Goal: Check status: Check status

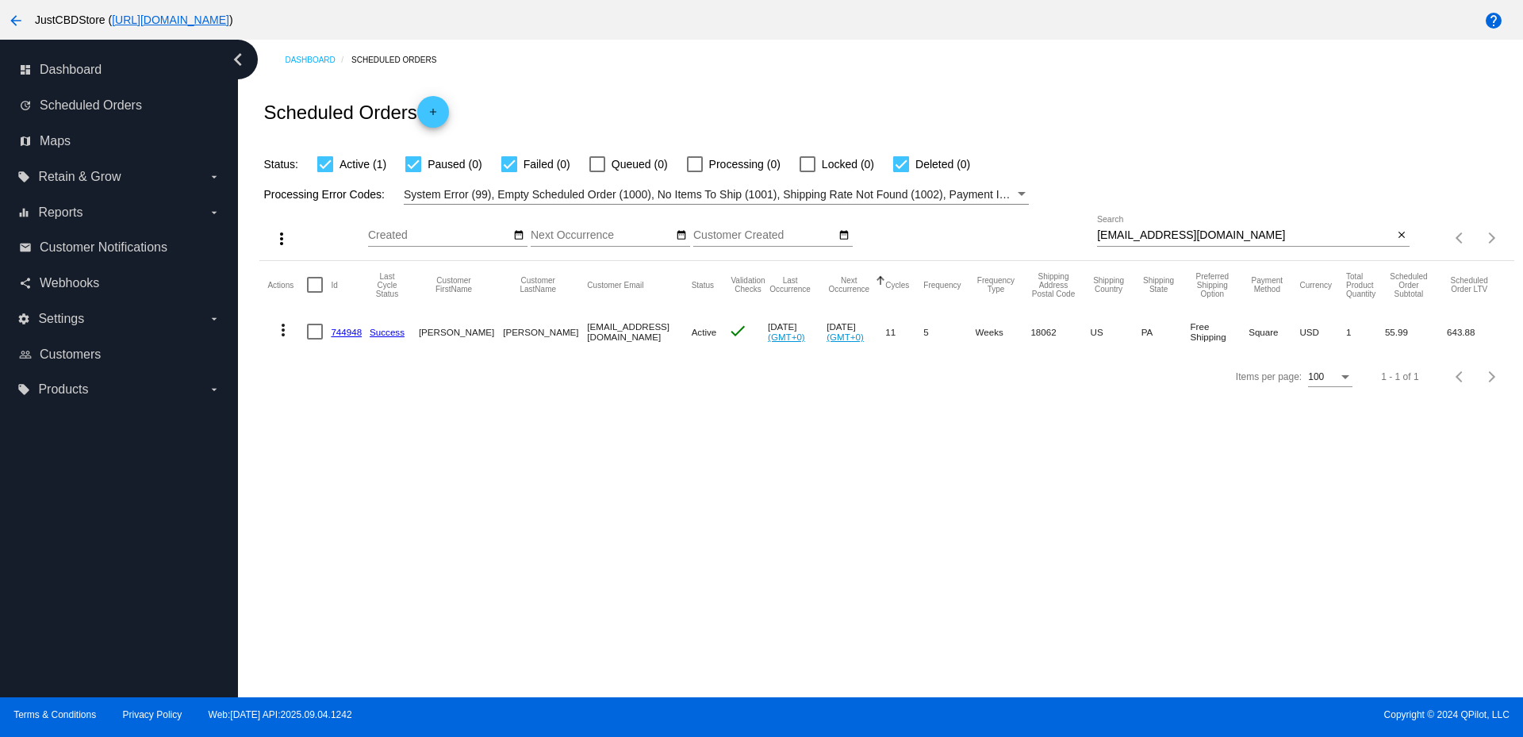
click at [1166, 234] on input "dc49ross@outlook.com" at bounding box center [1245, 235] width 296 height 13
paste input "ghlnyc@earthlink.net"
type input "ghlnyc@earthlink.net"
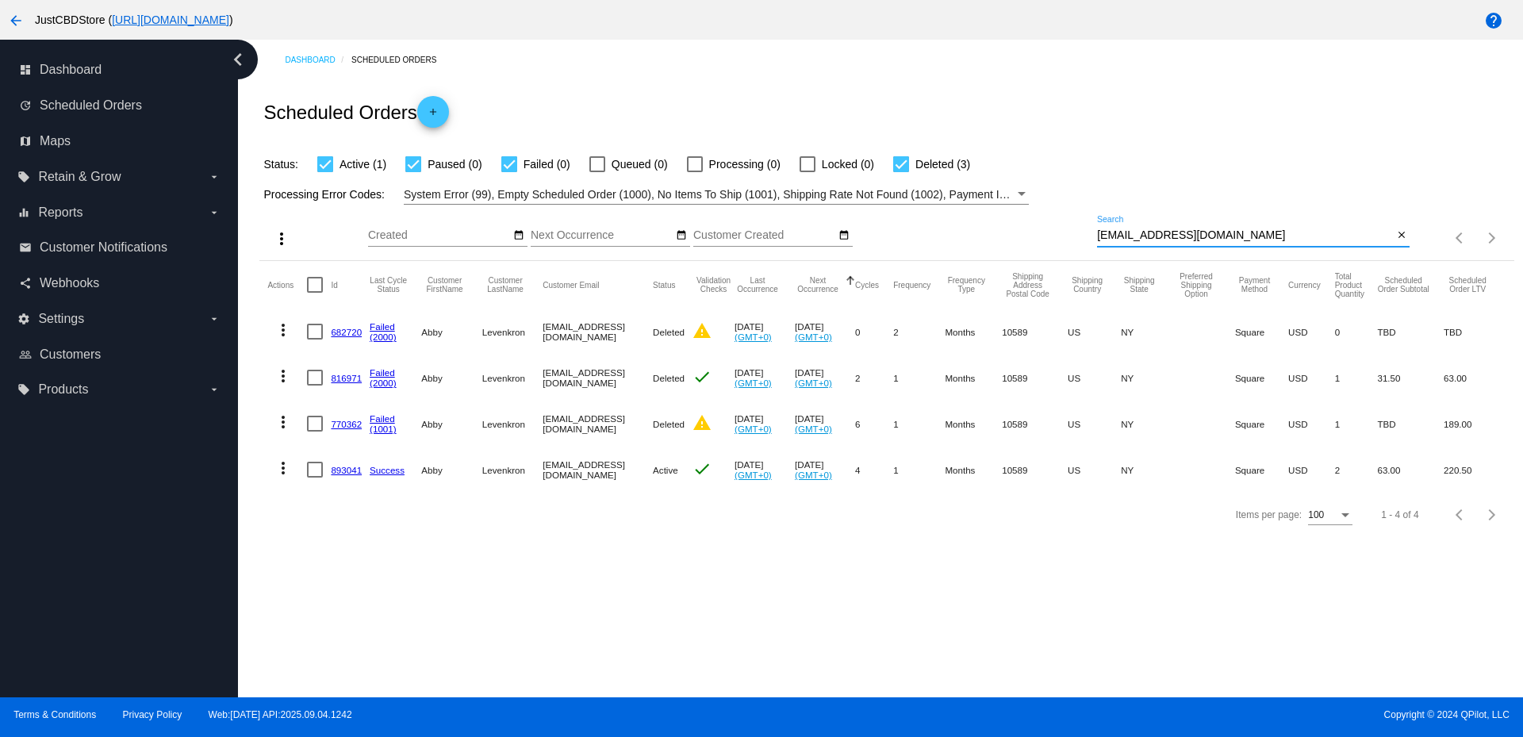
click at [347, 468] on link "893041" at bounding box center [346, 470] width 31 height 10
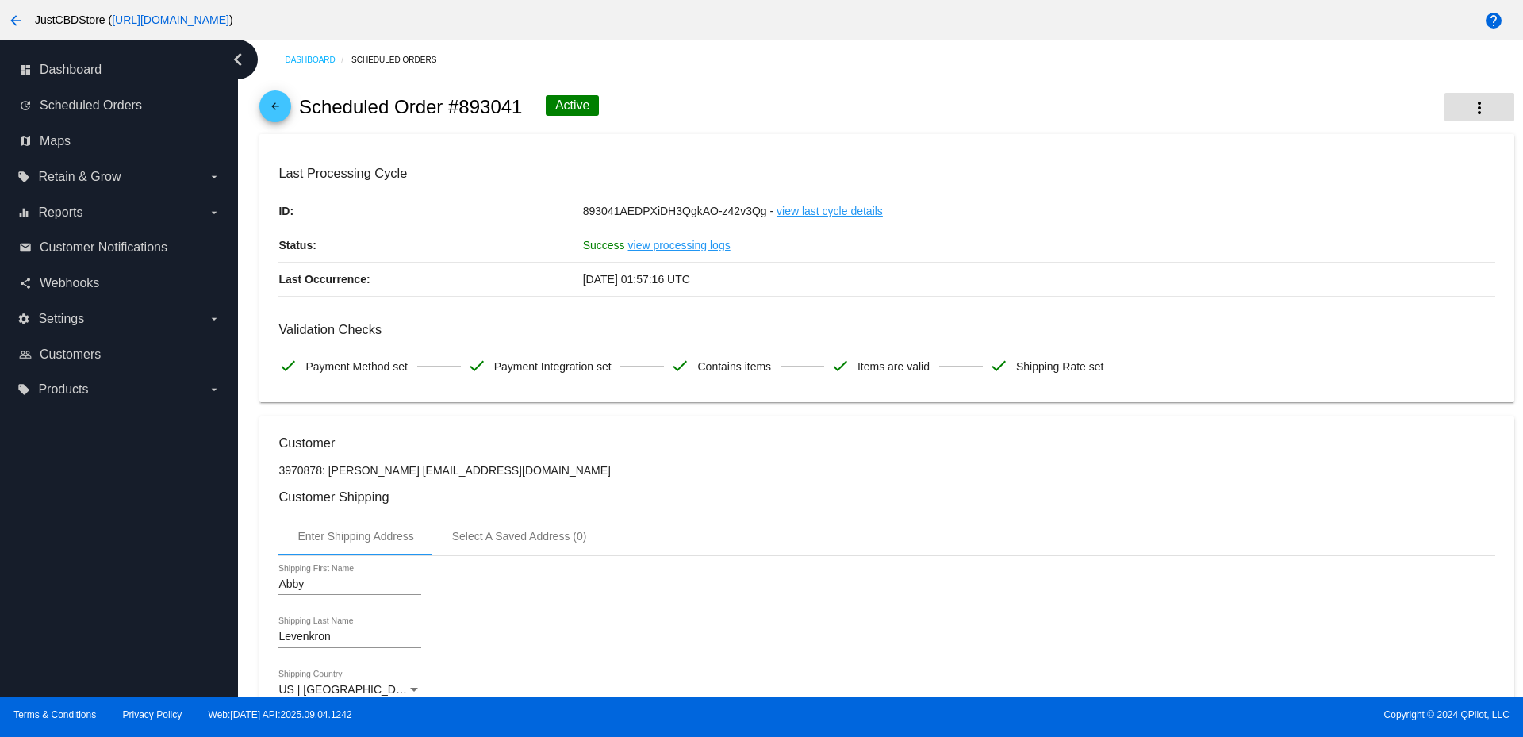
click at [1475, 100] on mat-icon "more_vert" at bounding box center [1478, 107] width 19 height 19
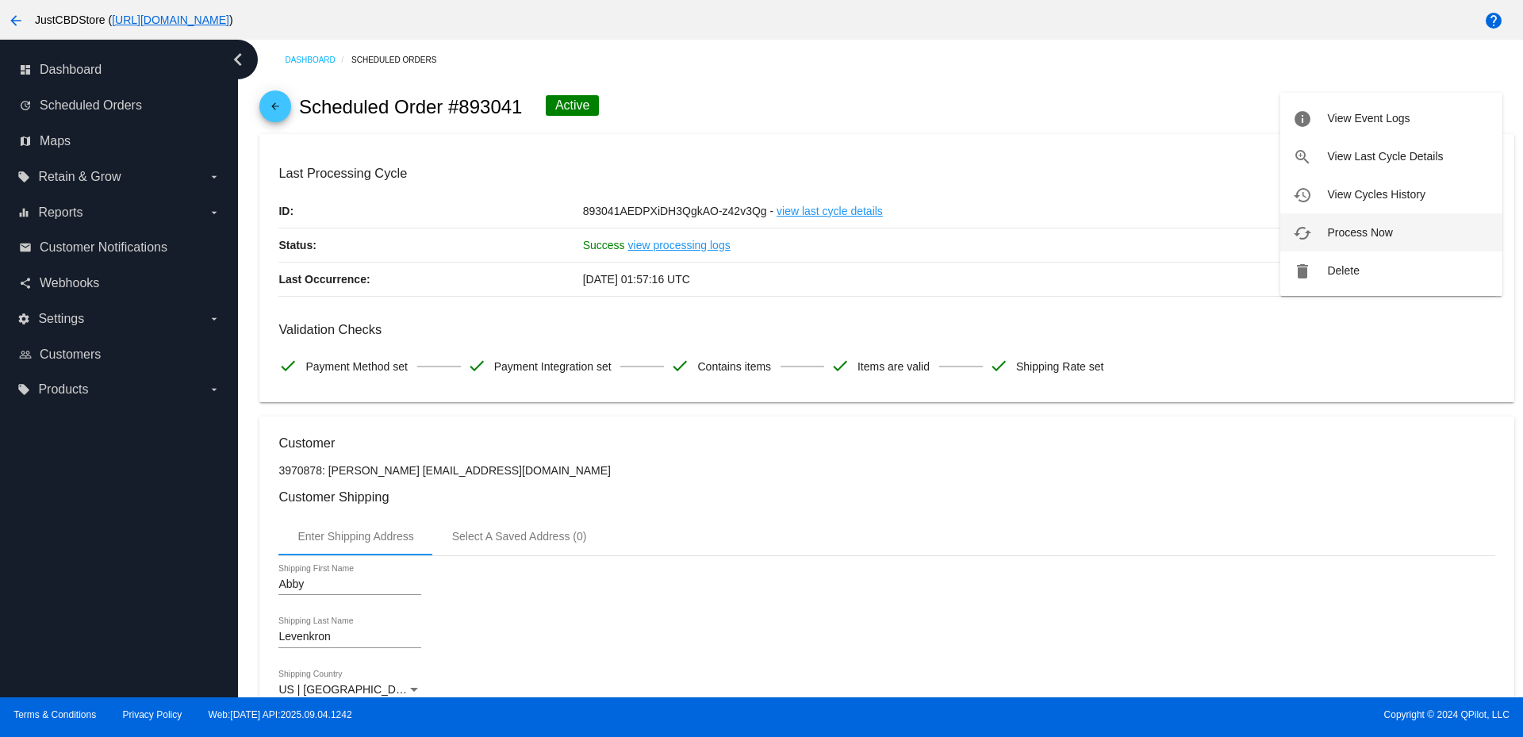
click at [1343, 232] on span "Process Now" at bounding box center [1359, 232] width 65 height 13
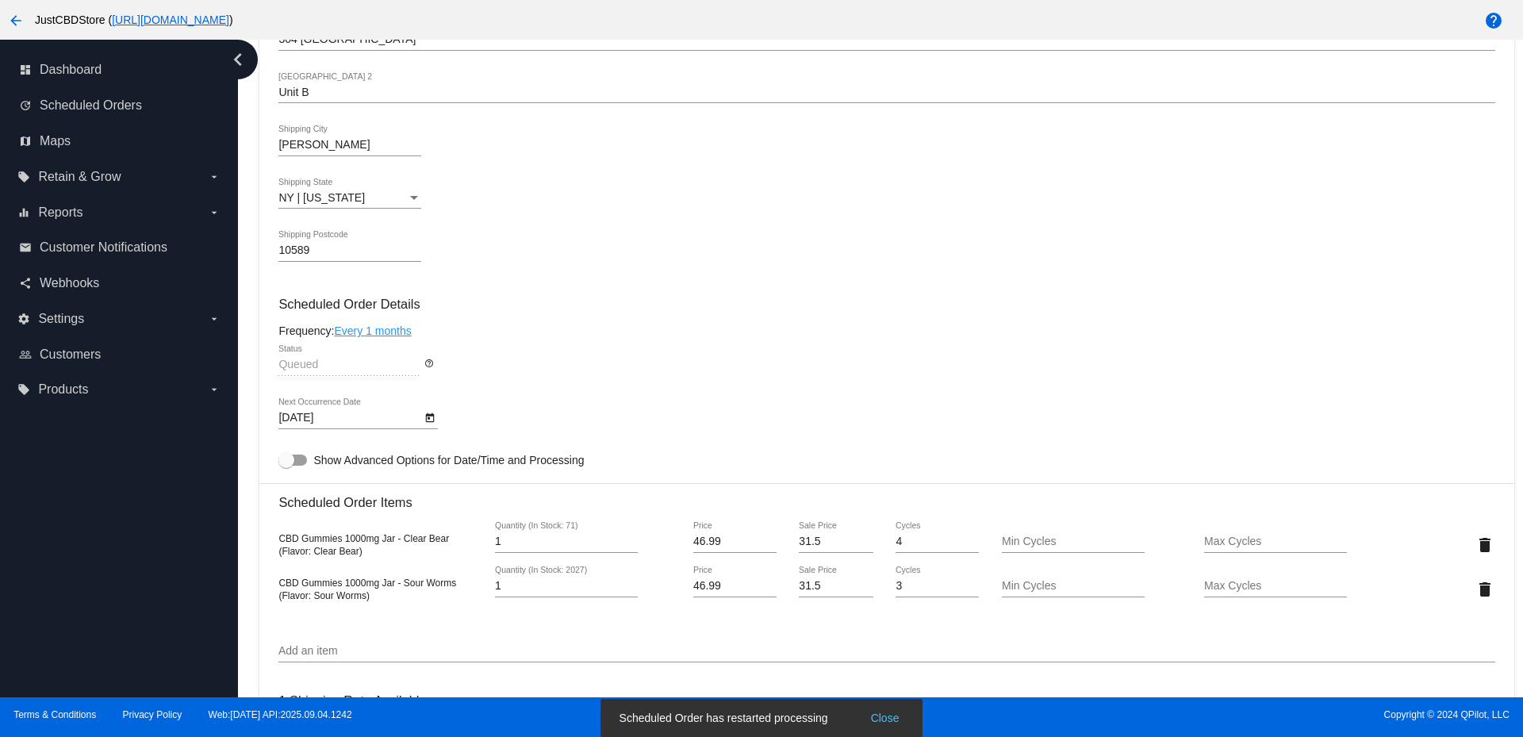
scroll to position [793, 0]
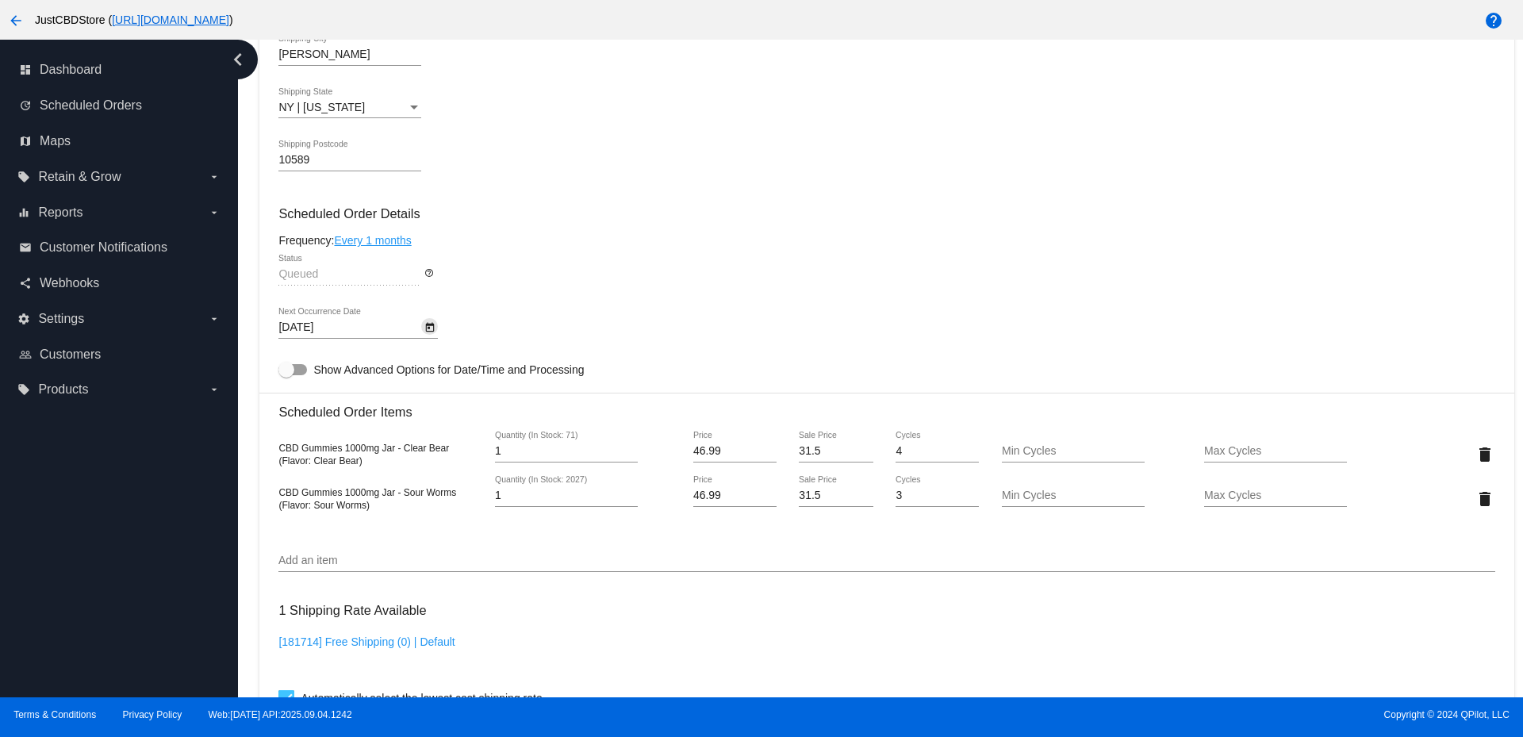
click at [431, 331] on icon "Open calendar" at bounding box center [430, 328] width 9 height 10
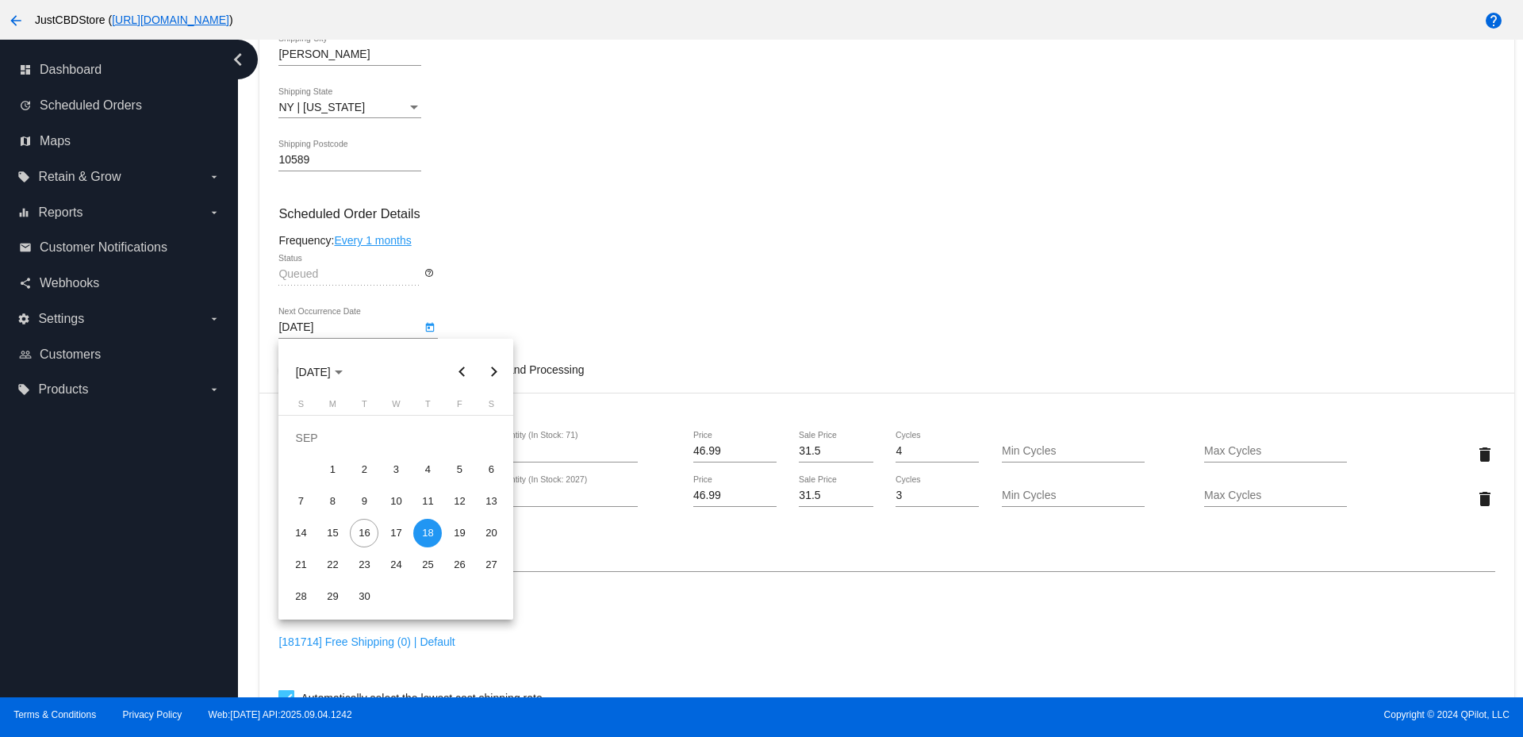
click at [493, 373] on button "Next month" at bounding box center [493, 372] width 32 height 32
click at [428, 501] on div "16" at bounding box center [427, 501] width 29 height 29
type input "[DATE]"
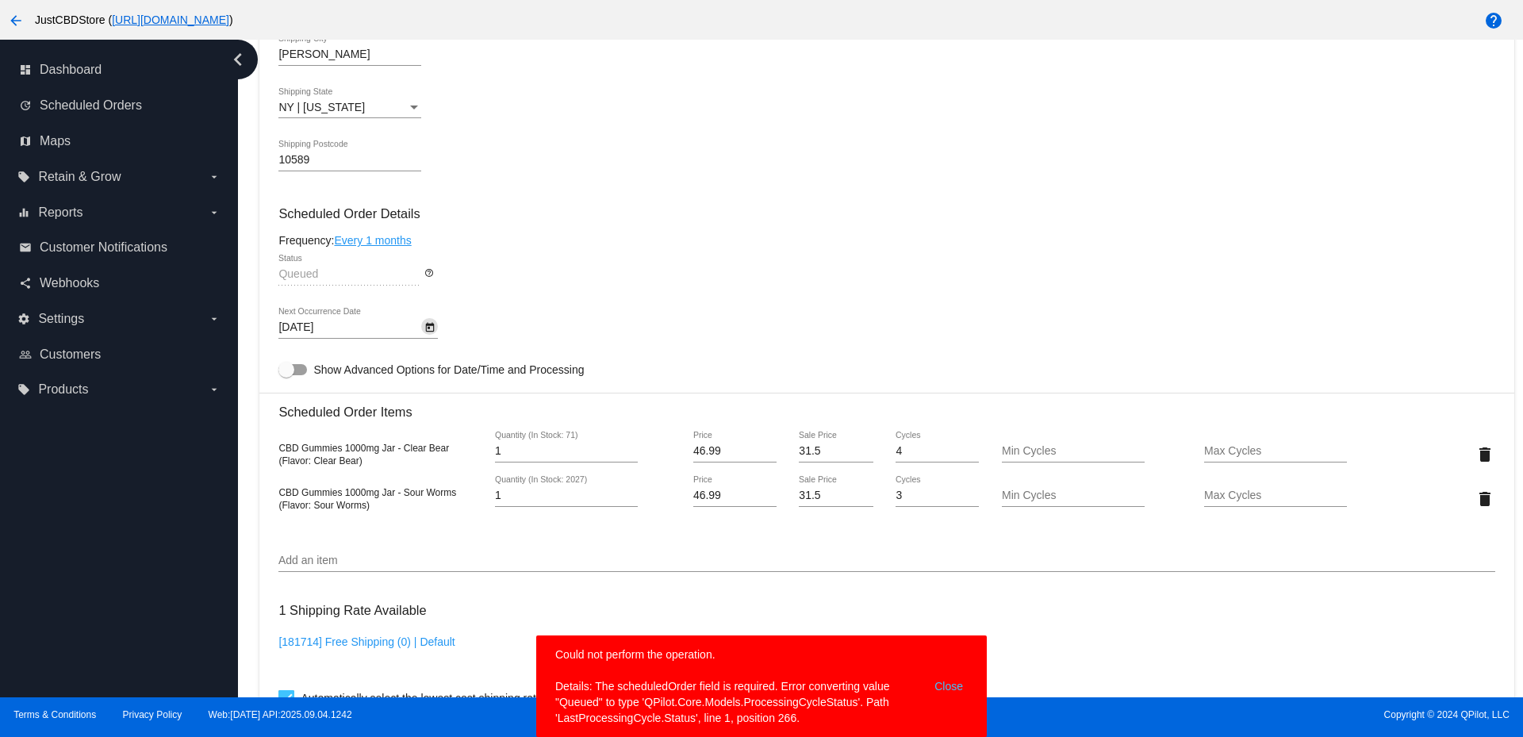
click at [959, 678] on button "Close" at bounding box center [948, 685] width 38 height 79
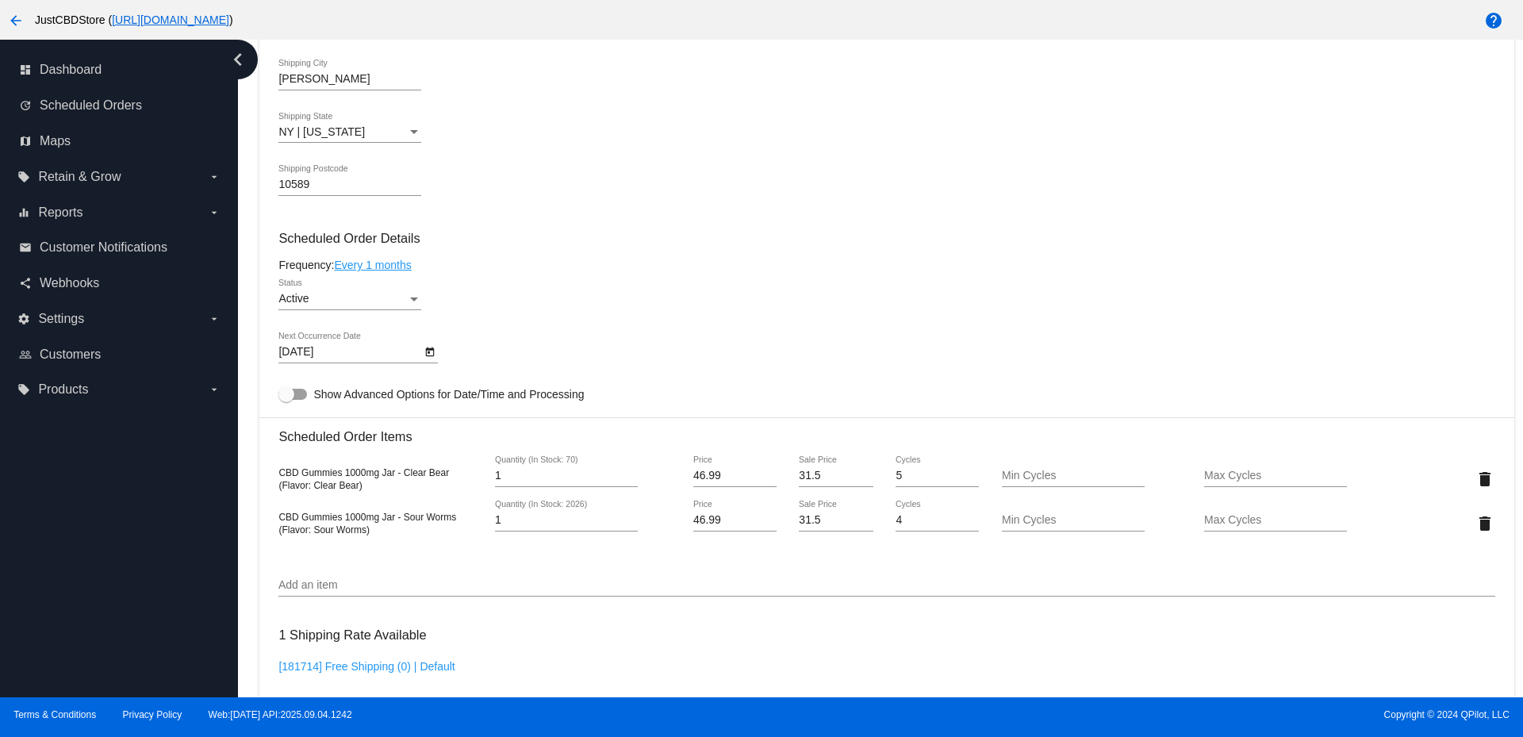
scroll to position [793, 0]
